Goal: Task Accomplishment & Management: Manage account settings

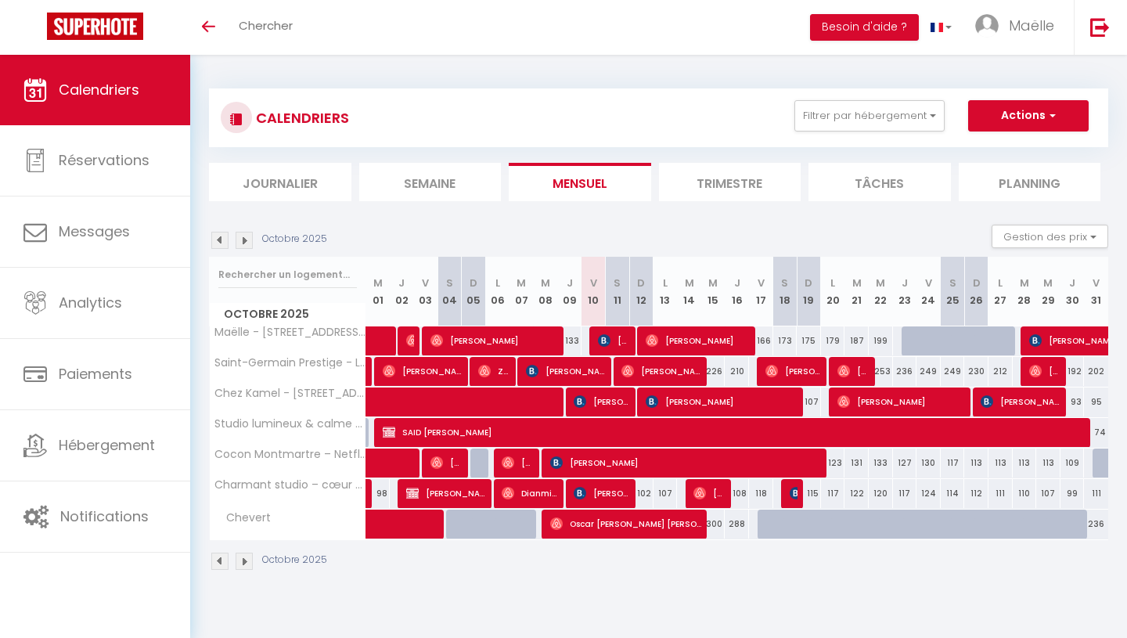
select select
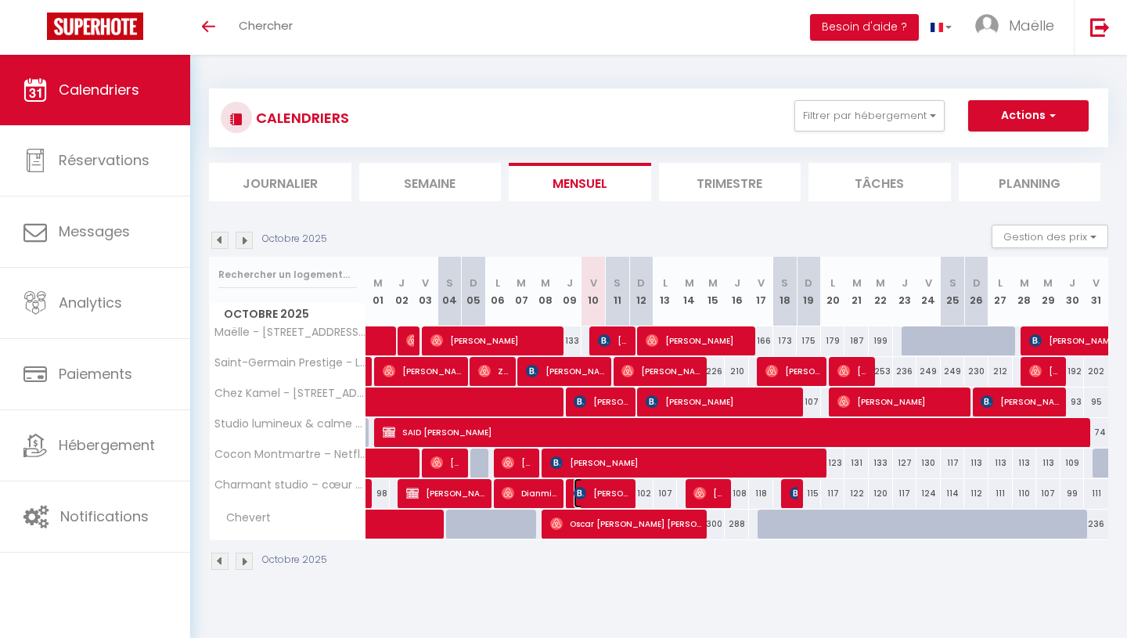
click at [599, 493] on span "[PERSON_NAME]" at bounding box center [602, 493] width 56 height 30
select select "OK"
select select "0"
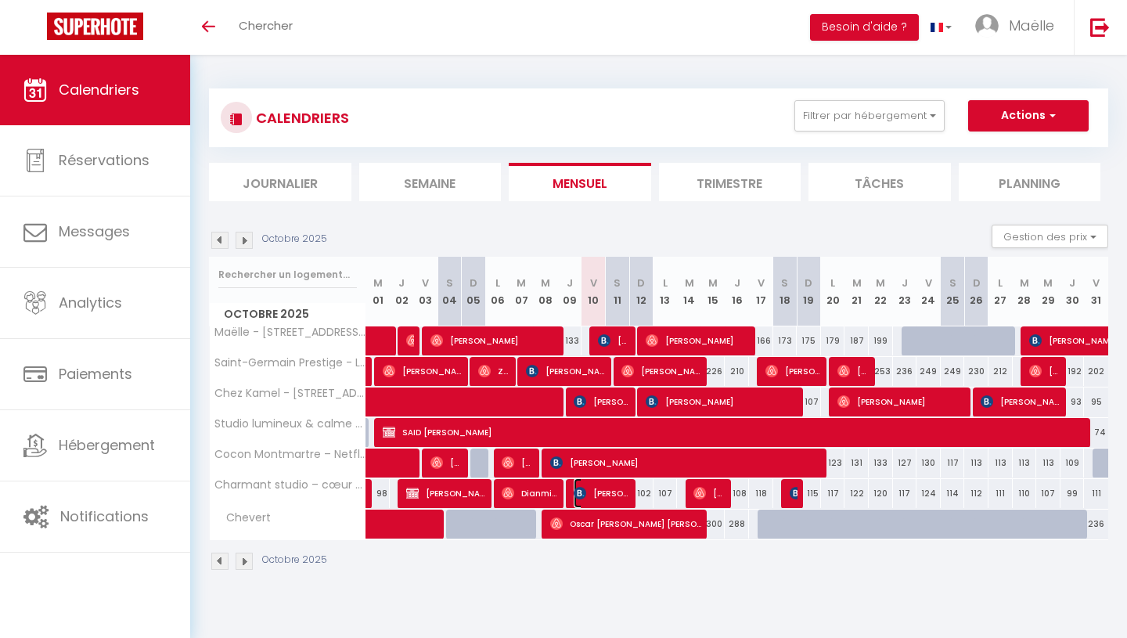
select select "1"
select select
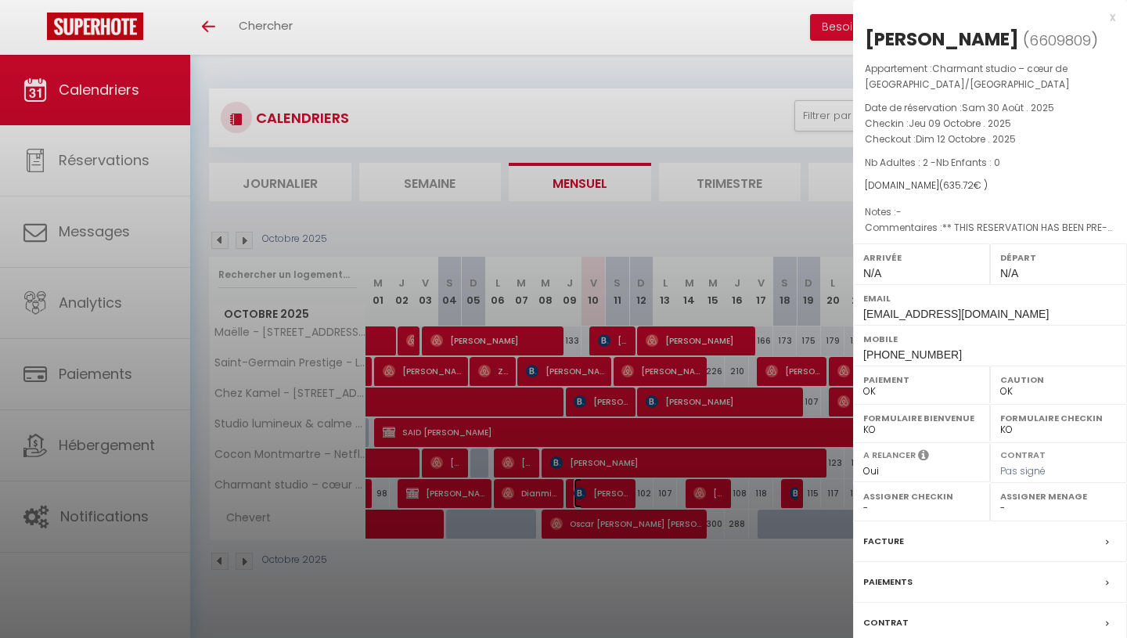
select select "45801"
click at [1113, 18] on div "x" at bounding box center [984, 17] width 262 height 19
